Goal: Transaction & Acquisition: Purchase product/service

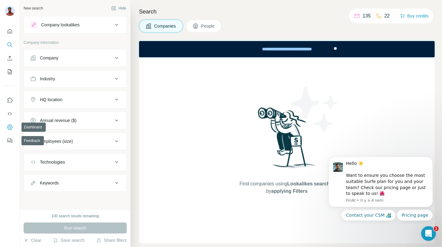
click at [8, 128] on icon "Dashboard" at bounding box center [10, 127] width 6 height 6
click at [431, 159] on icon "Dismiss notification" at bounding box center [430, 159] width 2 height 2
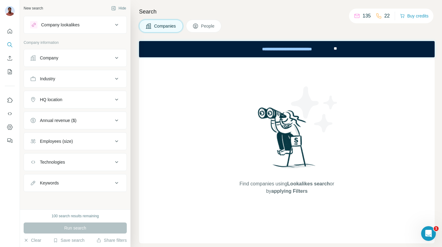
click at [359, 31] on div "Companies People" at bounding box center [286, 26] width 295 height 13
click at [421, 15] on button "Buy credits" at bounding box center [414, 16] width 29 height 9
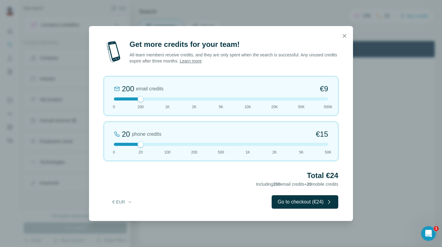
click at [190, 44] on div at bounding box center [221, 36] width 264 height 20
drag, startPoint x: 190, startPoint y: 44, endPoint x: 223, endPoint y: 45, distance: 33.1
click at [223, 45] on div at bounding box center [221, 36] width 264 height 20
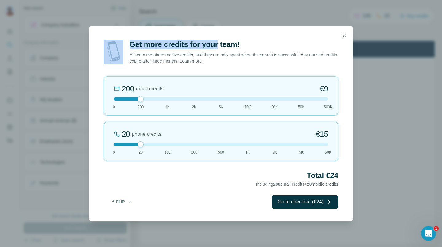
drag, startPoint x: 223, startPoint y: 45, endPoint x: 207, endPoint y: 47, distance: 16.1
click at [207, 47] on dialog "Get more credits for your team! All team members receive credits, and they are …" at bounding box center [221, 123] width 264 height 195
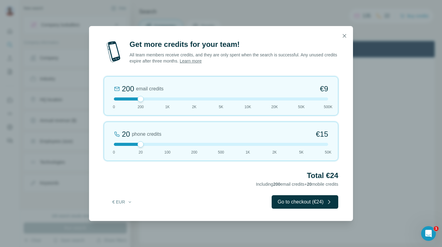
click at [172, 55] on p "All team members receive credits, and they are only spent when the search is su…" at bounding box center [233, 58] width 209 height 12
drag, startPoint x: 172, startPoint y: 55, endPoint x: 132, endPoint y: 56, distance: 40.2
click at [132, 56] on p "All team members receive credits, and they are only spent when the search is su…" at bounding box center [233, 58] width 209 height 12
drag, startPoint x: 132, startPoint y: 56, endPoint x: 257, endPoint y: 52, distance: 124.9
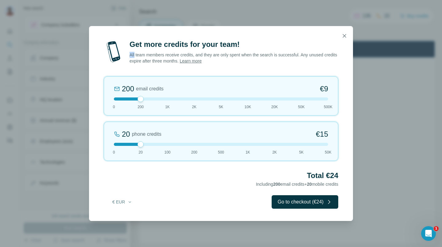
click at [258, 52] on p "All team members receive credits, and they are only spent when the search is su…" at bounding box center [233, 58] width 209 height 12
click at [258, 56] on p "All team members receive credits, and they are only spent when the search is su…" at bounding box center [233, 58] width 209 height 12
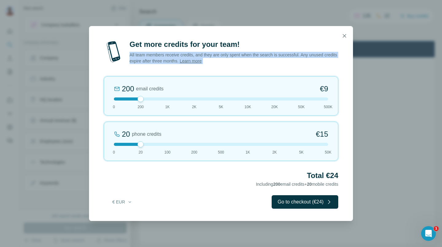
click at [258, 58] on p "All team members receive credits, and they are only spent when the search is su…" at bounding box center [233, 58] width 209 height 12
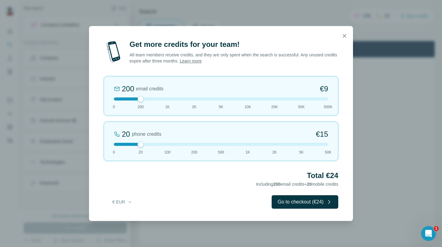
click at [144, 144] on div "20 phone credits €15 0 20 100 200 500 1K 2K 5K 50K" at bounding box center [221, 141] width 234 height 39
drag, startPoint x: 141, startPoint y: 144, endPoint x: 163, endPoint y: 145, distance: 21.2
click at [163, 145] on div at bounding box center [221, 144] width 214 height 3
click at [128, 136] on div "100" at bounding box center [128, 134] width 12 height 10
drag, startPoint x: 128, startPoint y: 136, endPoint x: 161, endPoint y: 136, distance: 33.4
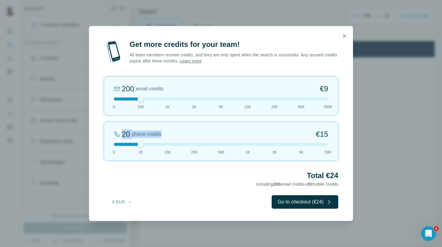
click at [161, 136] on span "20 phone credits" at bounding box center [138, 134] width 48 height 10
click at [194, 194] on div "Get more credits for your team! All team members receive credits, and they are …" at bounding box center [221, 131] width 264 height 182
click at [198, 147] on div "100 phone credits €72 0 20 100 200 500 1K 2K 5K 50K" at bounding box center [221, 141] width 234 height 39
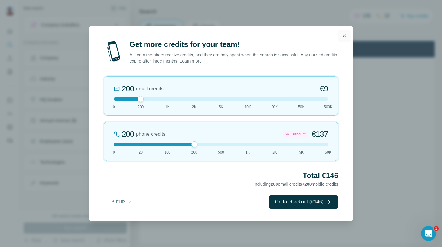
click at [344, 37] on icon "button" at bounding box center [344, 36] width 6 height 6
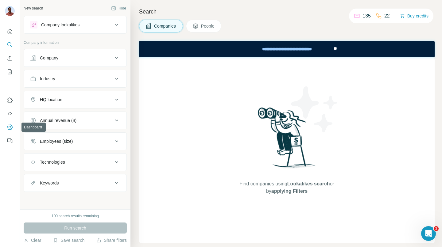
click at [11, 126] on icon "Dashboard" at bounding box center [10, 127] width 6 height 6
